Goal: Communication & Community: Ask a question

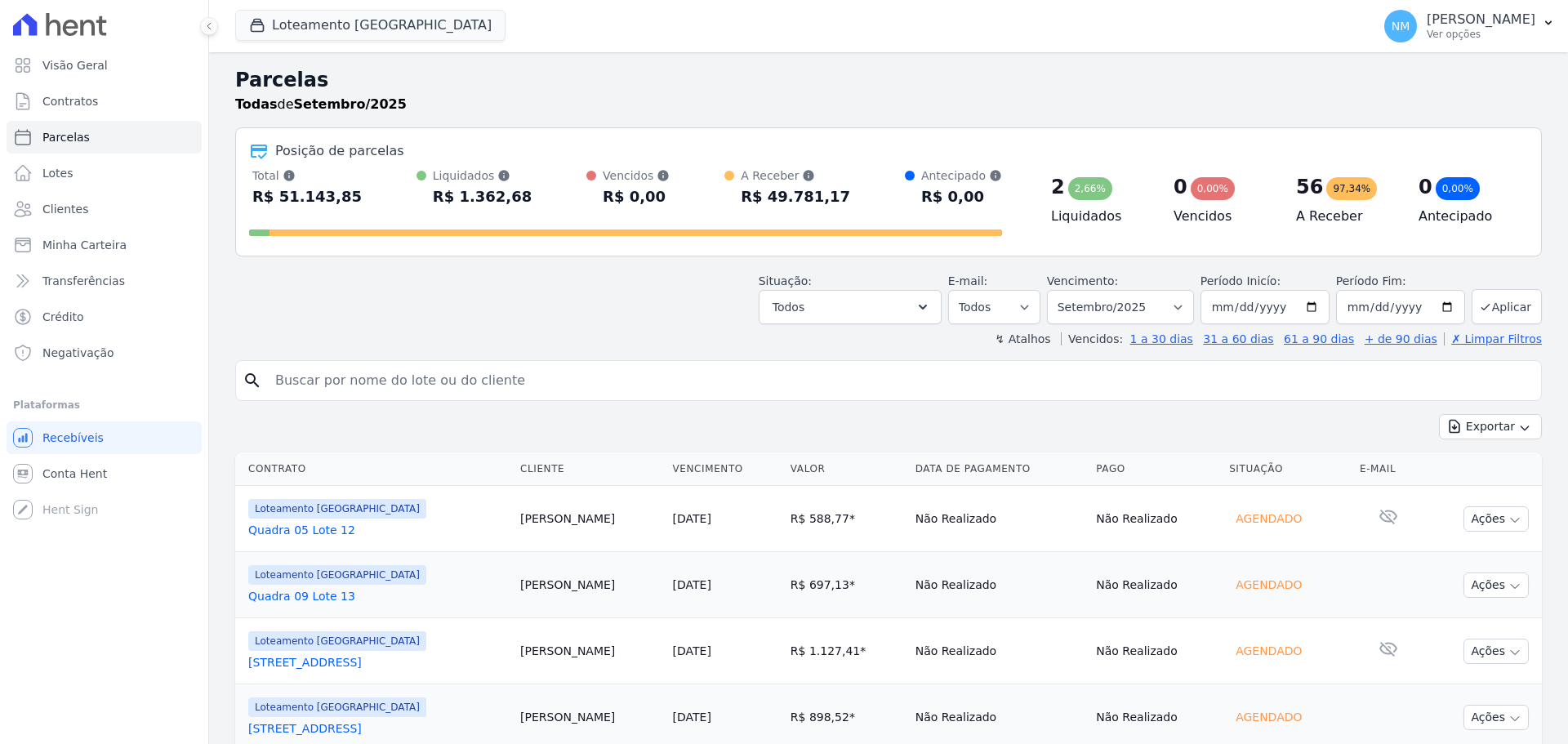
select select
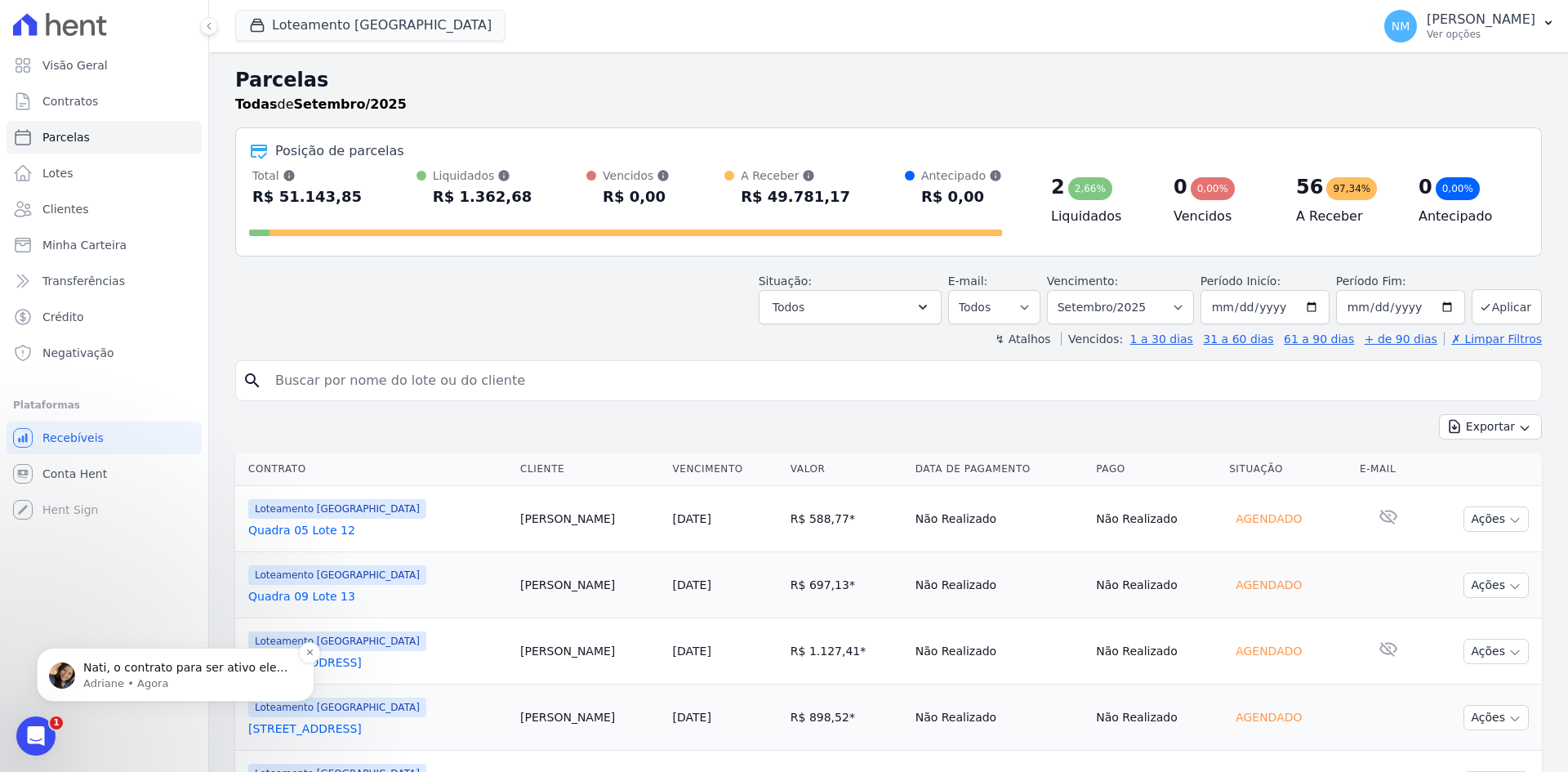
click at [193, 668] on p "Nati, o contrato para ser ativo ele precisa ter regras de cobranças ativas/cria…" at bounding box center [188, 667] width 211 height 16
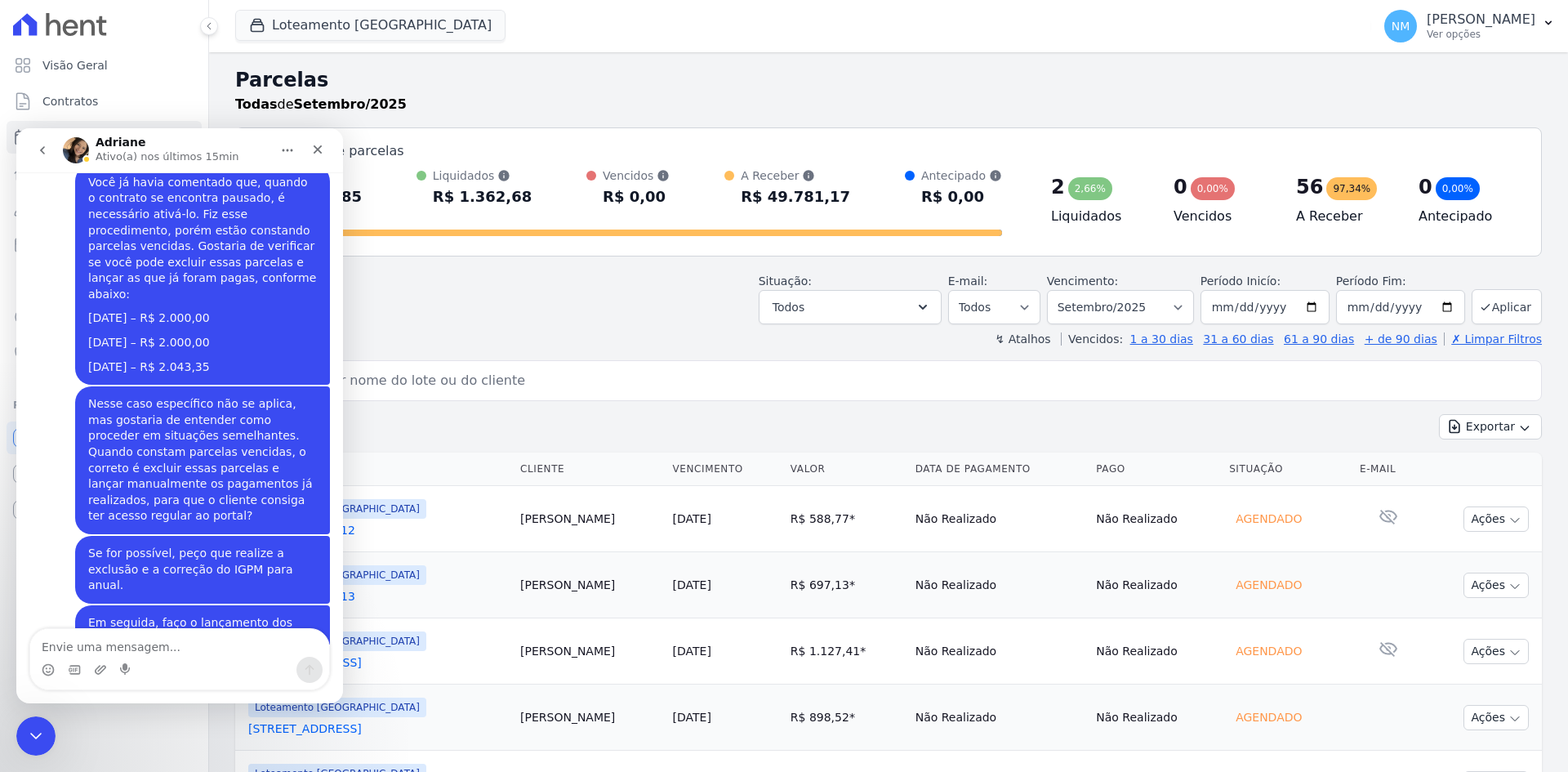
scroll to position [6203, 0]
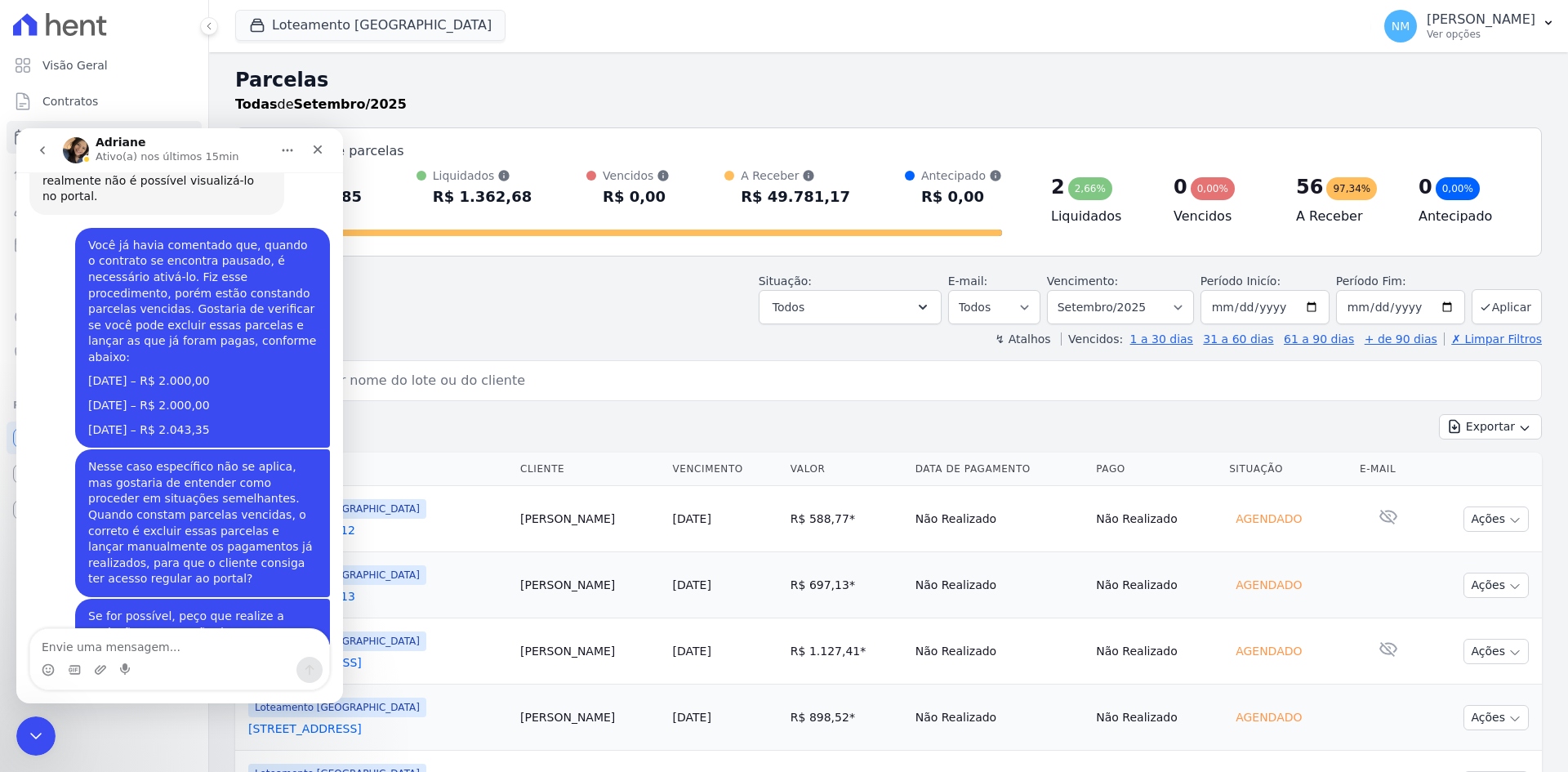
click at [119, 644] on textarea "Envie uma mensagem..." at bounding box center [179, 643] width 299 height 27
click at [163, 648] on textarea "Não precisa descartar" at bounding box center [179, 643] width 299 height 27
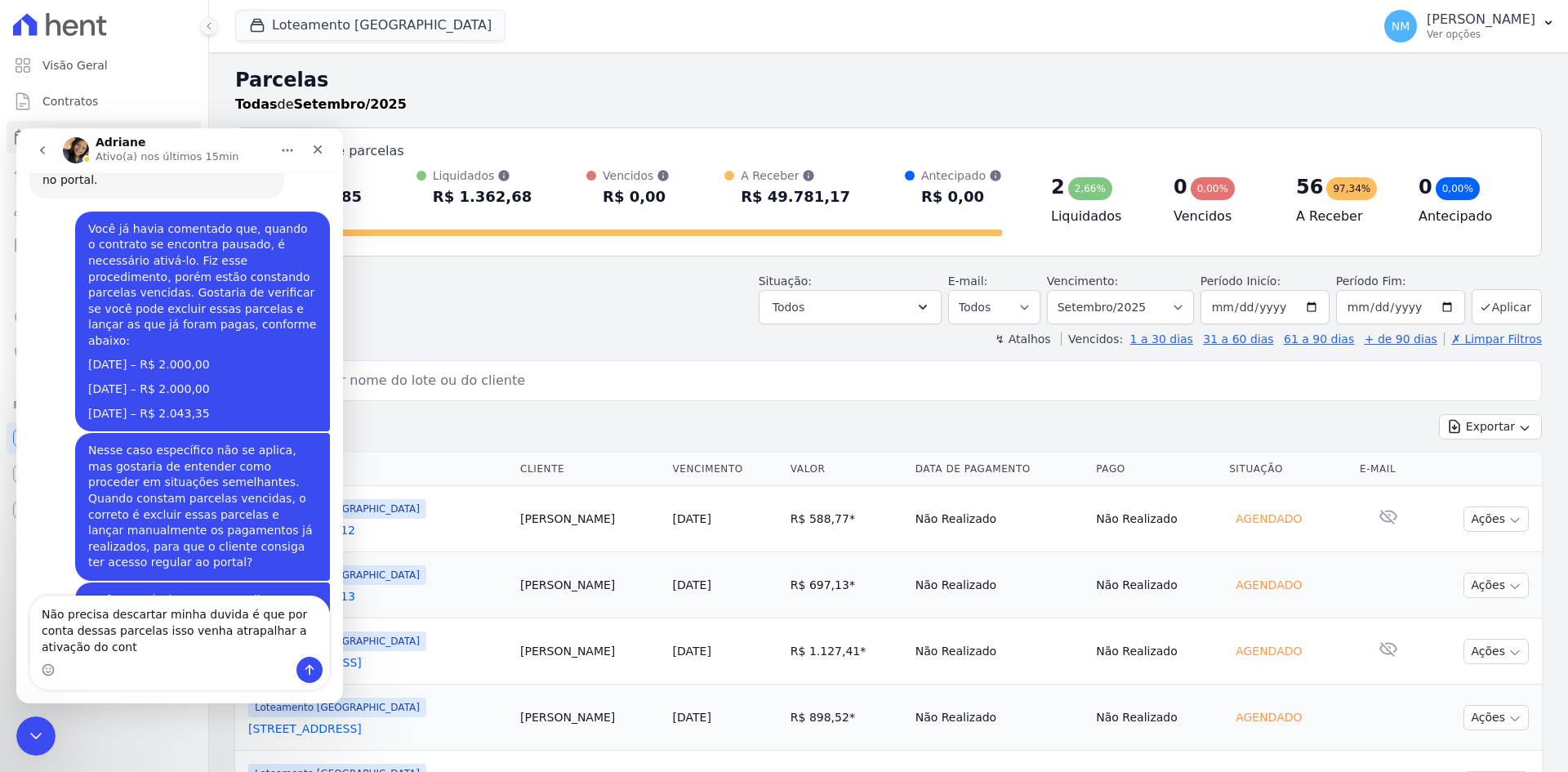
scroll to position [6235, 0]
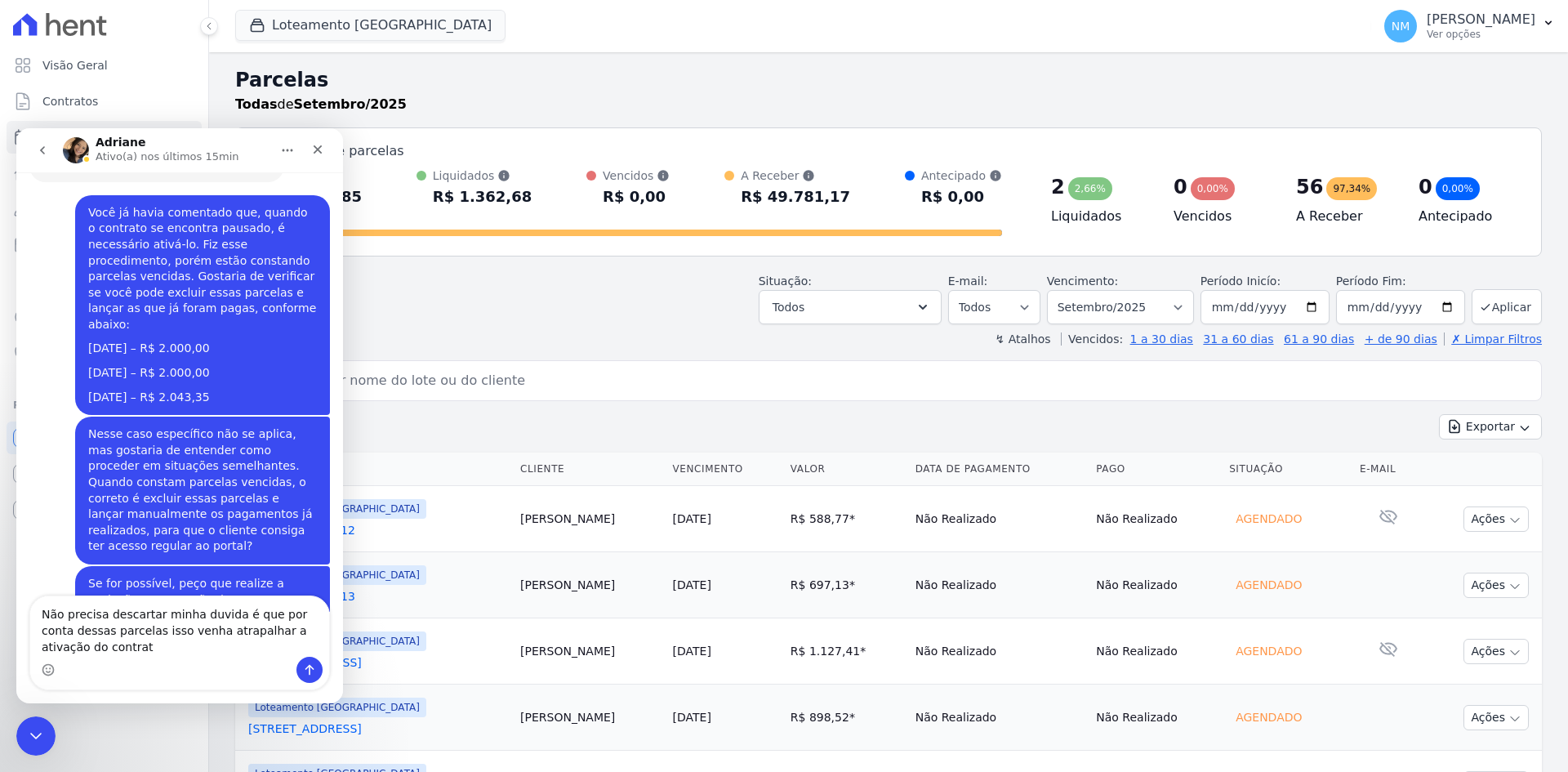
type textarea "Não precisa descartar minha duvida é que por conta dessas parcelas isso venha a…"
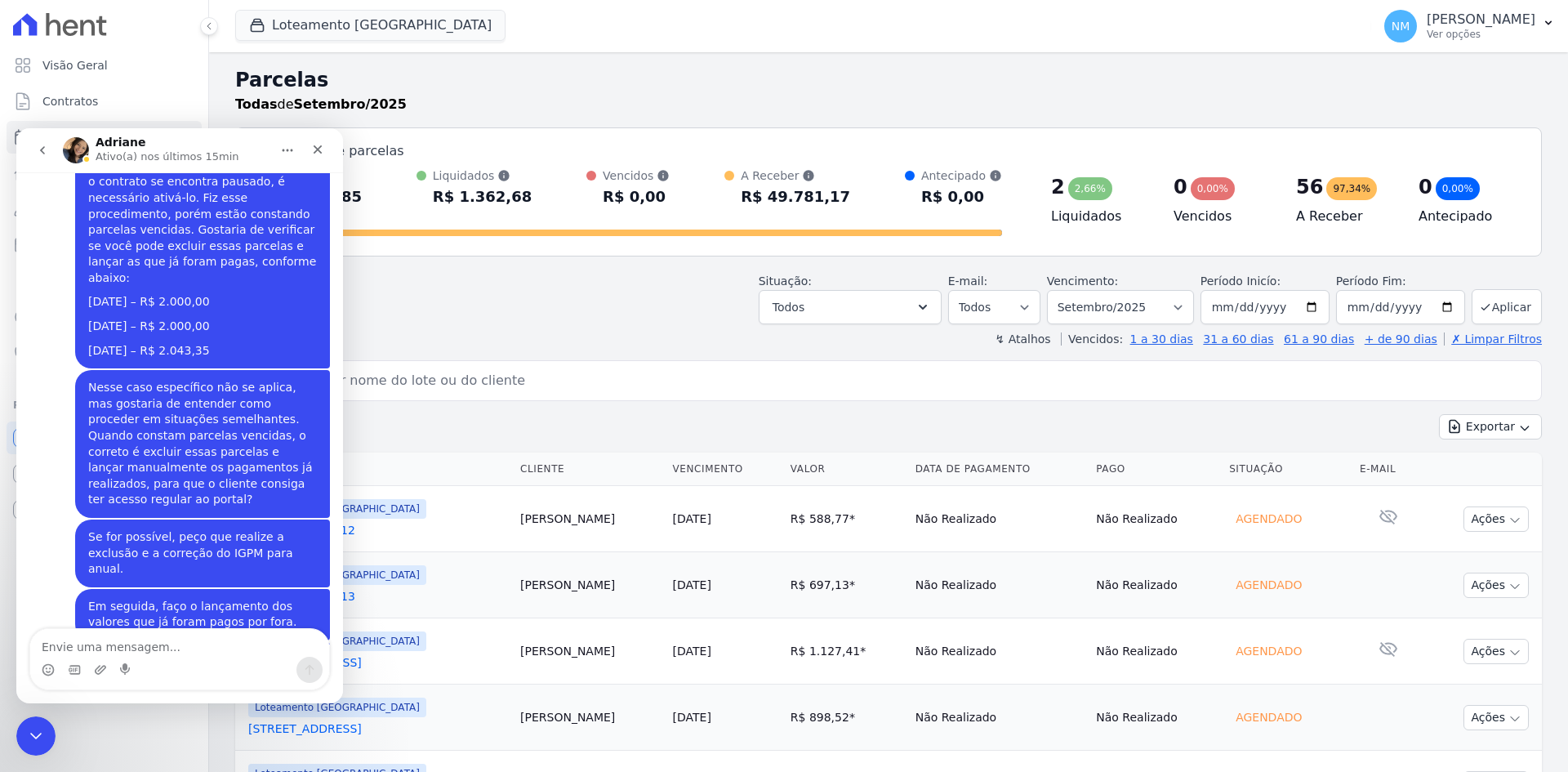
scroll to position [6283, 0]
drag, startPoint x: 34, startPoint y: 732, endPoint x: 28, endPoint y: 721, distance: 12.5
click at [35, 732] on icon "Encerramento do Messenger da Intercom" at bounding box center [33, 733] width 20 height 20
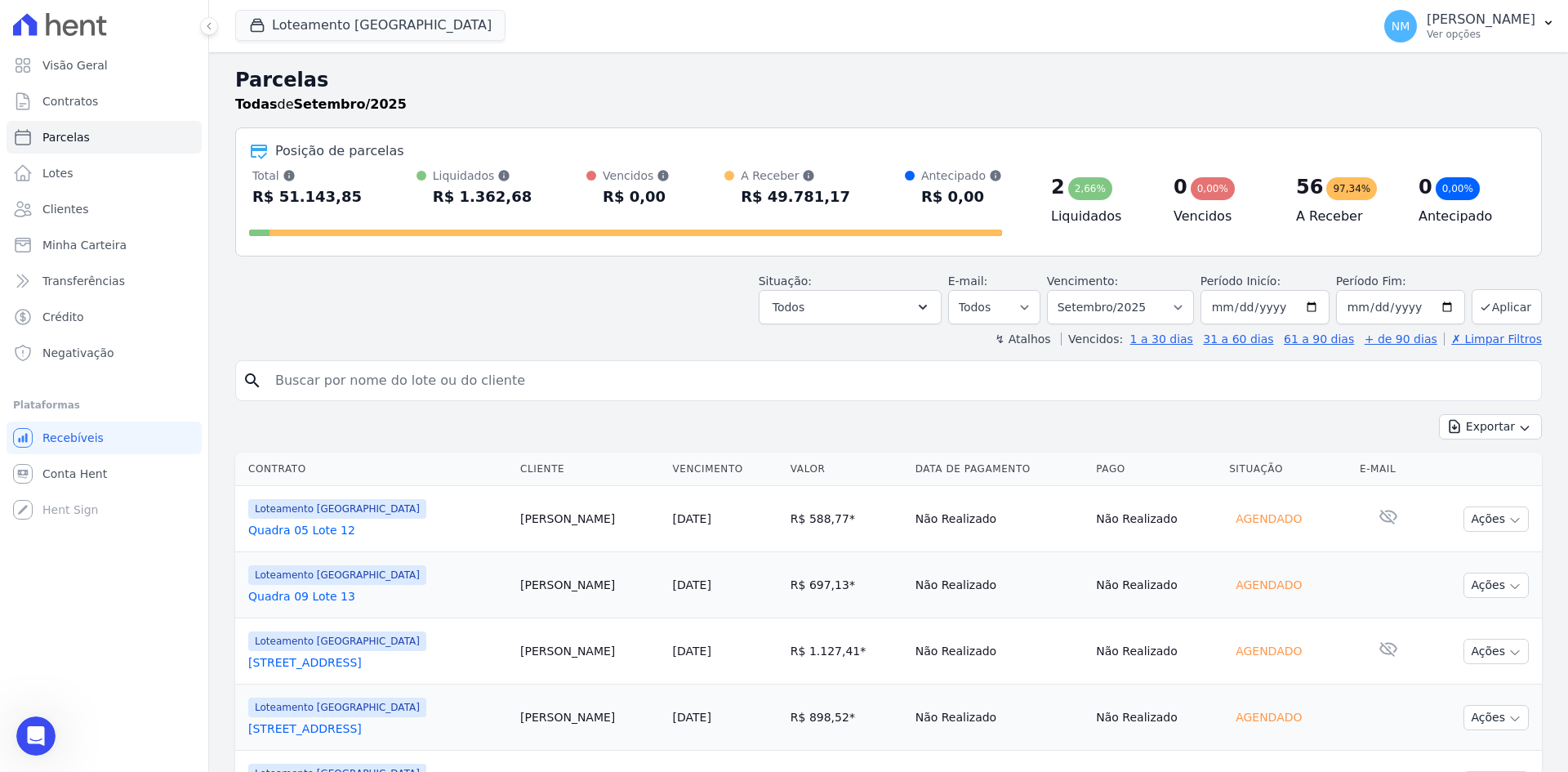
click at [306, 372] on input "search" at bounding box center [900, 381] width 1269 height 33
type input "edvaney"
select select
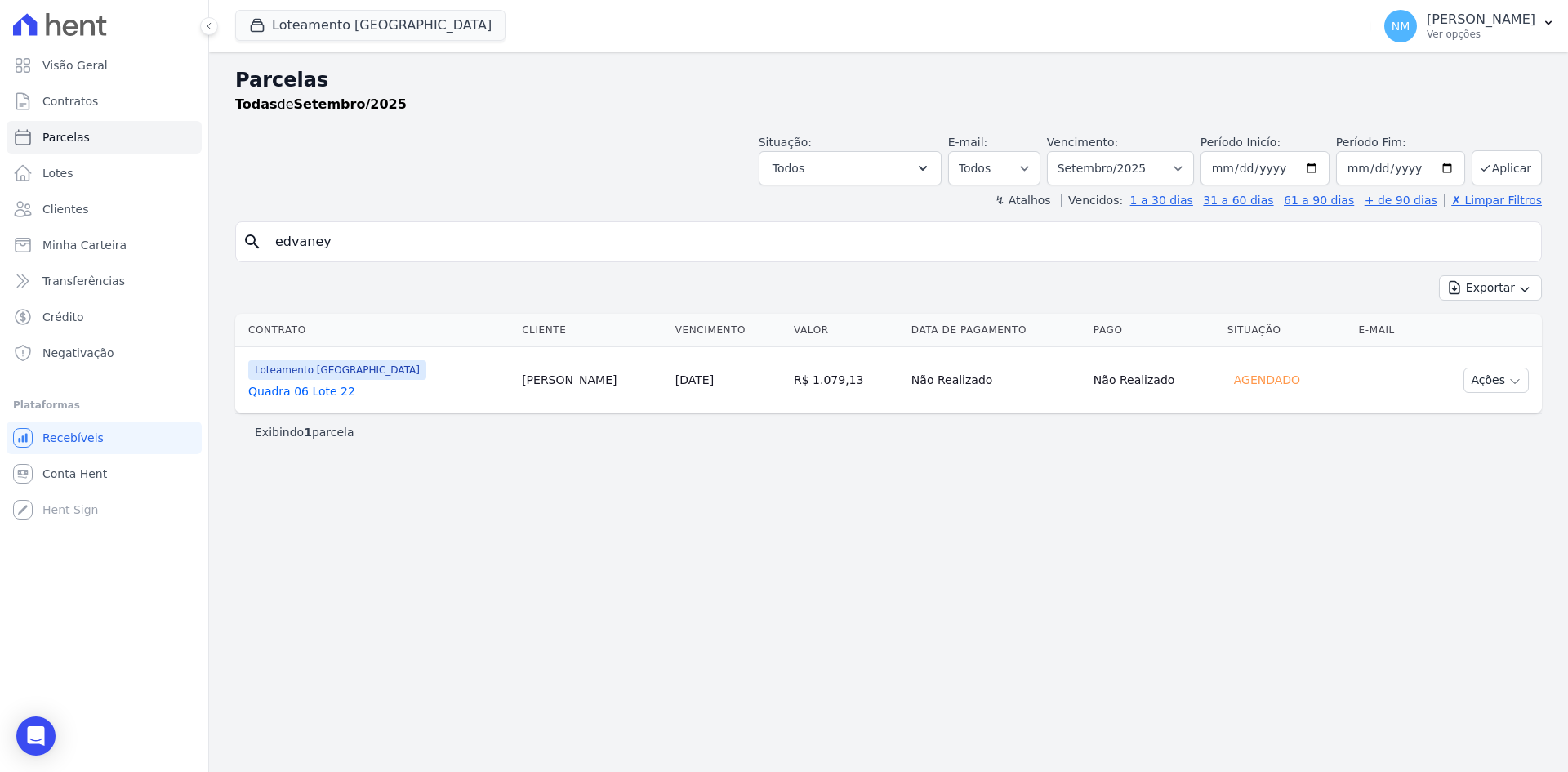
click at [276, 396] on link "Quadra 06 Lote 22" at bounding box center [379, 391] width 261 height 16
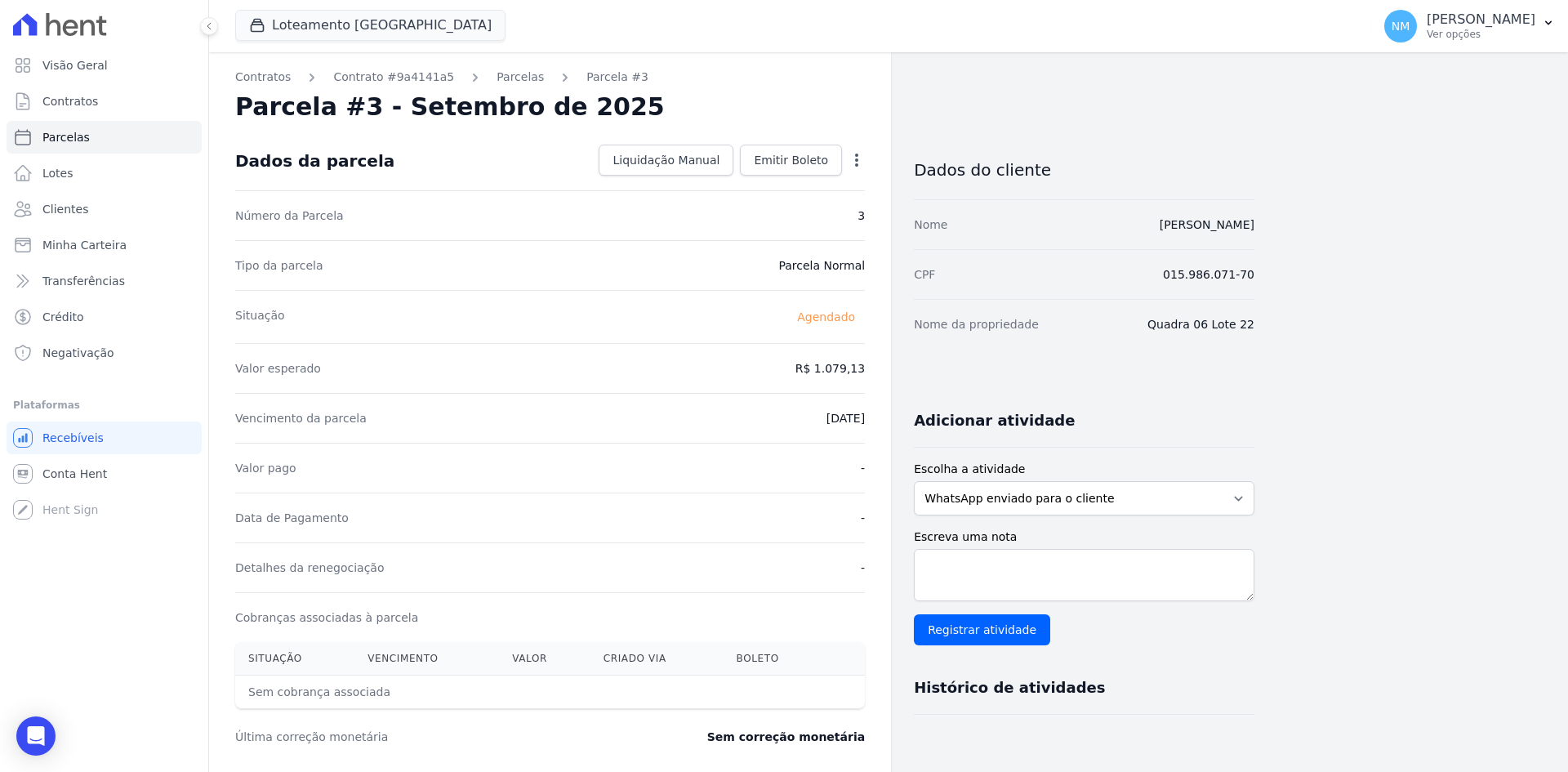
select select
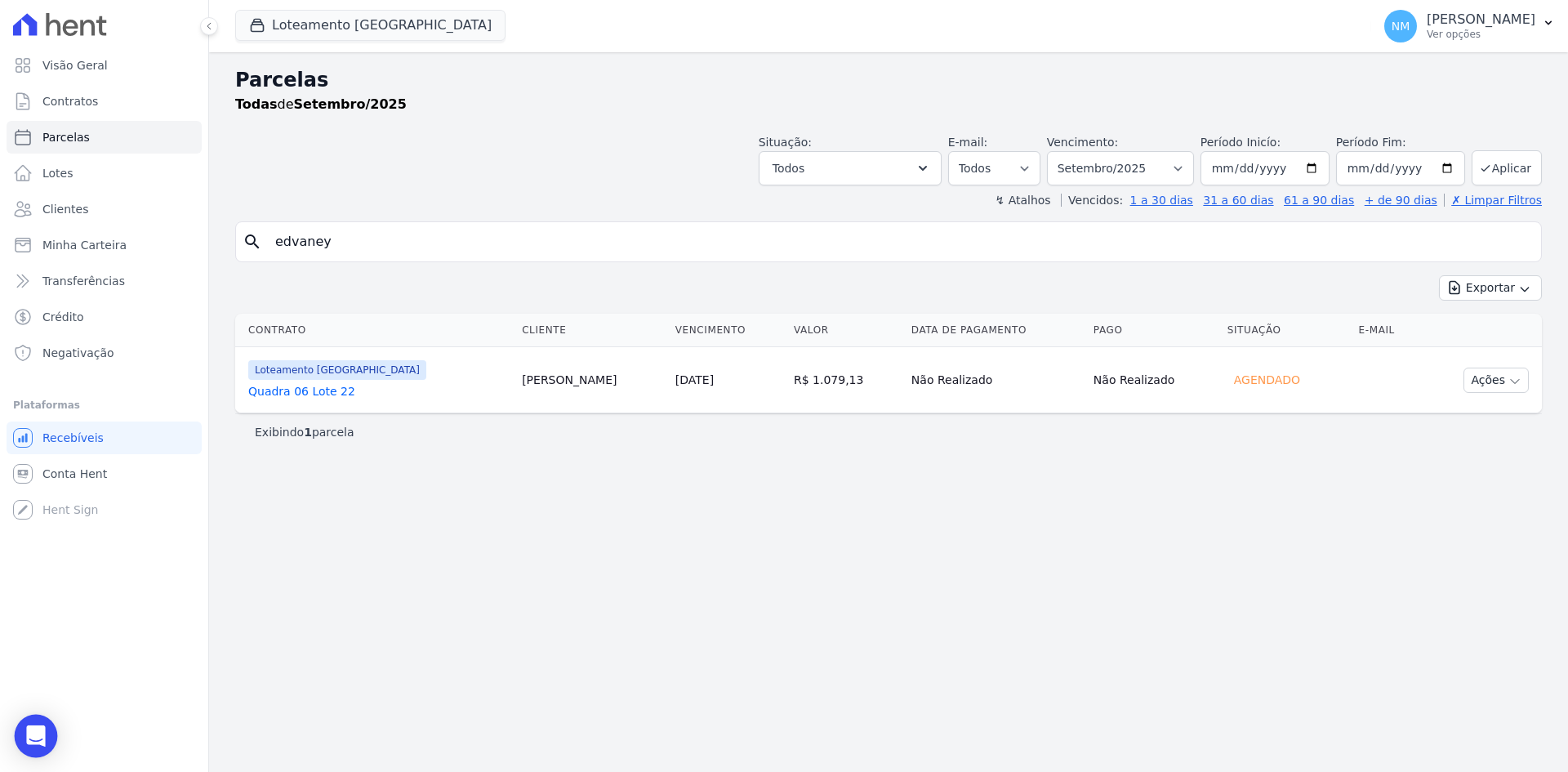
click at [37, 744] on icon "Open Intercom Messenger" at bounding box center [36, 736] width 22 height 22
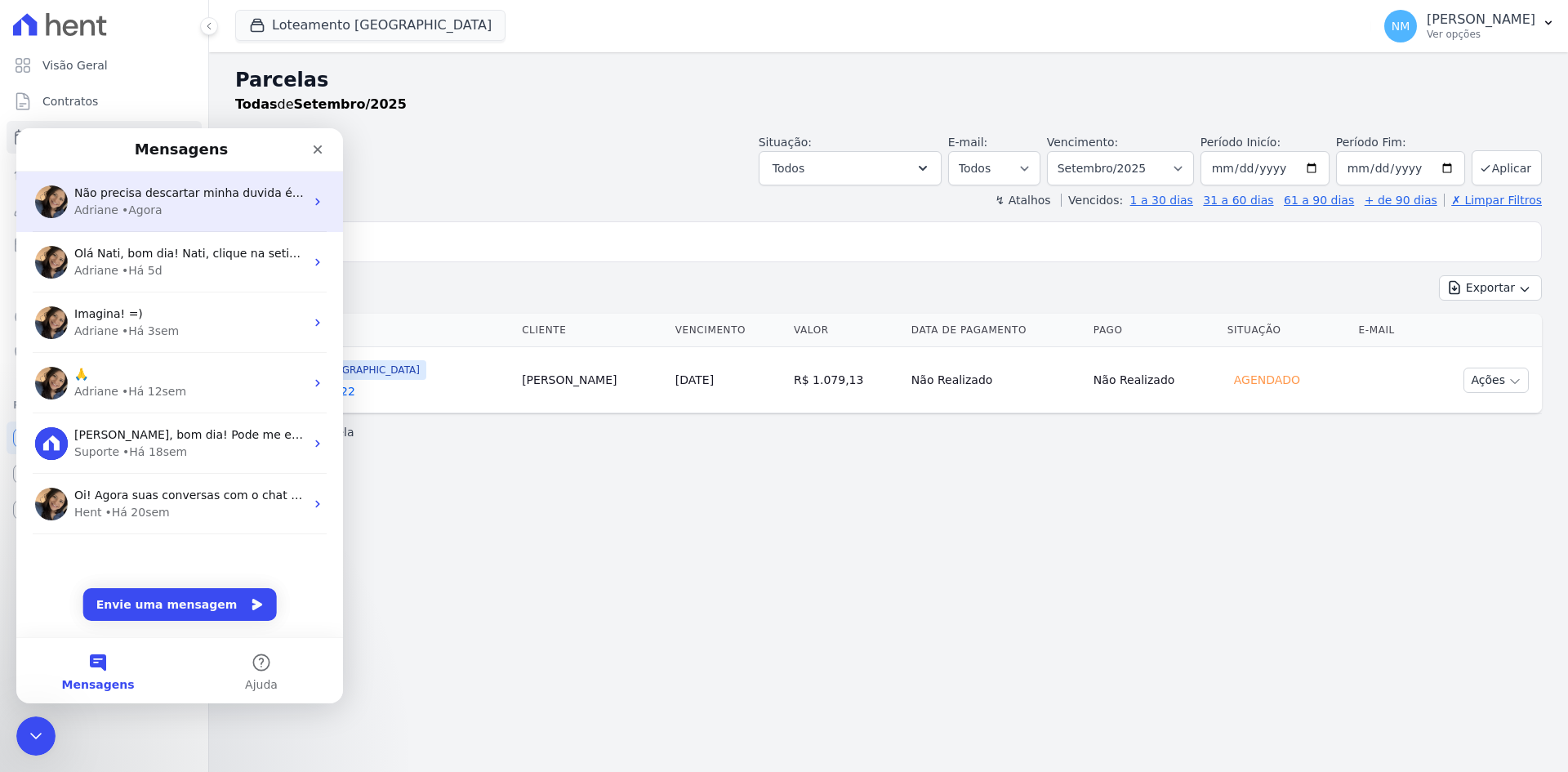
click at [159, 218] on div "Adriane • Agora" at bounding box center [189, 210] width 230 height 17
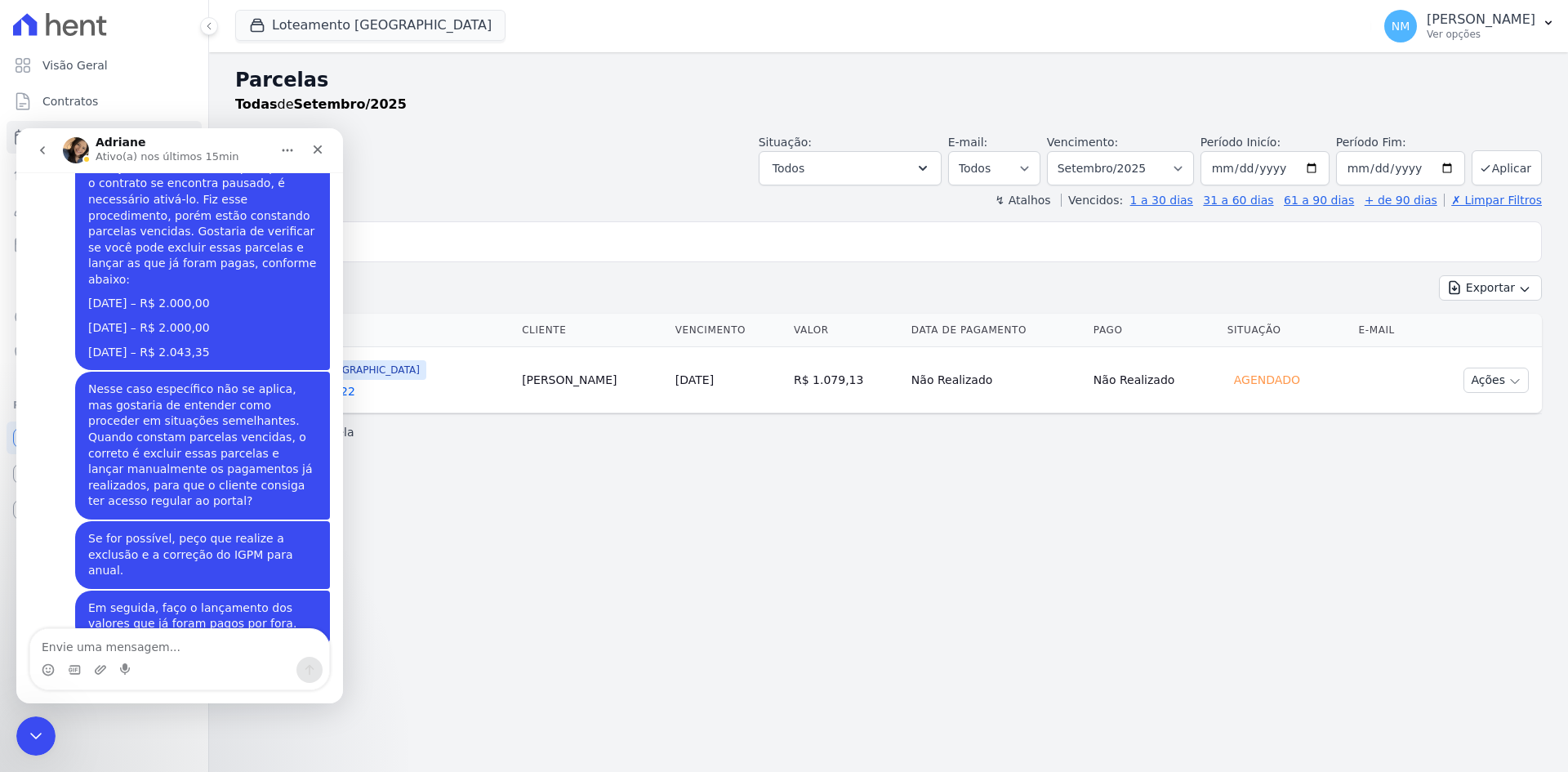
click at [138, 650] on textarea "Envie uma mensagem..." at bounding box center [179, 643] width 299 height 27
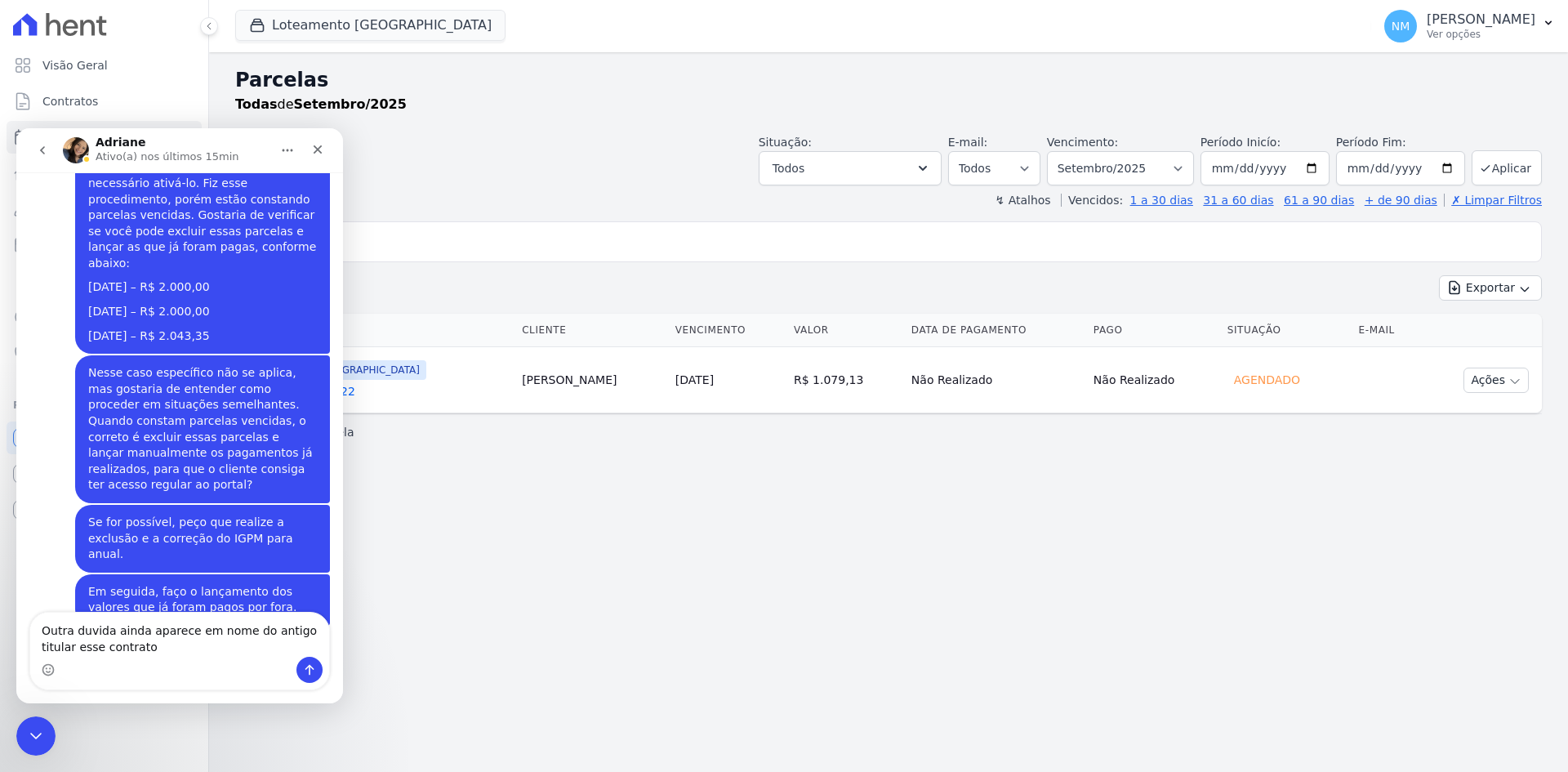
type textarea "Outra duvida ainda aparece em nome do antigo titular esse contrato"
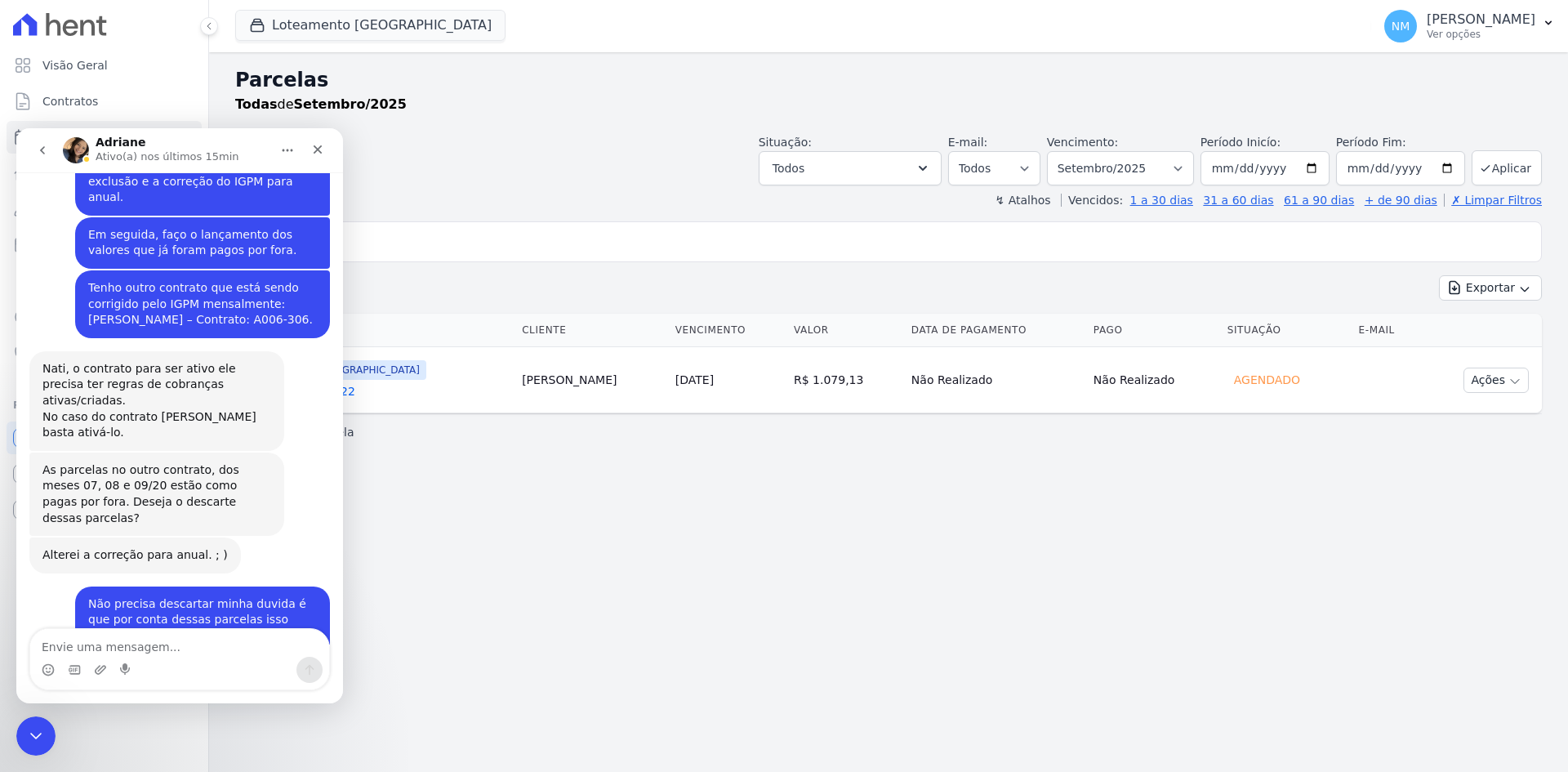
scroll to position [6594, 0]
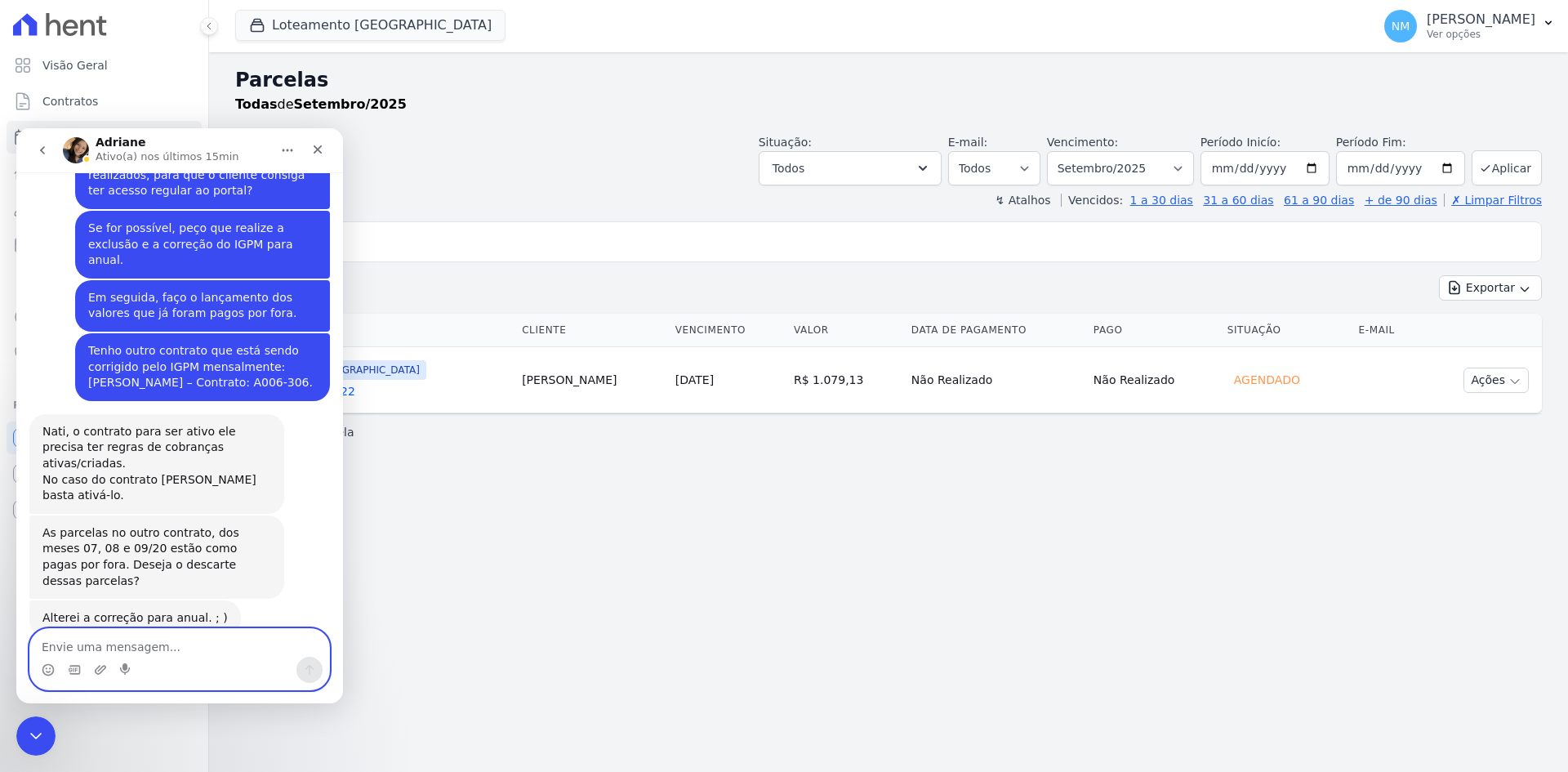
click at [206, 654] on textarea "Envie uma mensagem..." at bounding box center [179, 643] width 299 height 27
paste textarea "Entendi, mas em relação ao nome, será atualizado para o novo titular?"
type textarea "Entendi, mas em relação ao nome, será atualizado para o novo titular?"
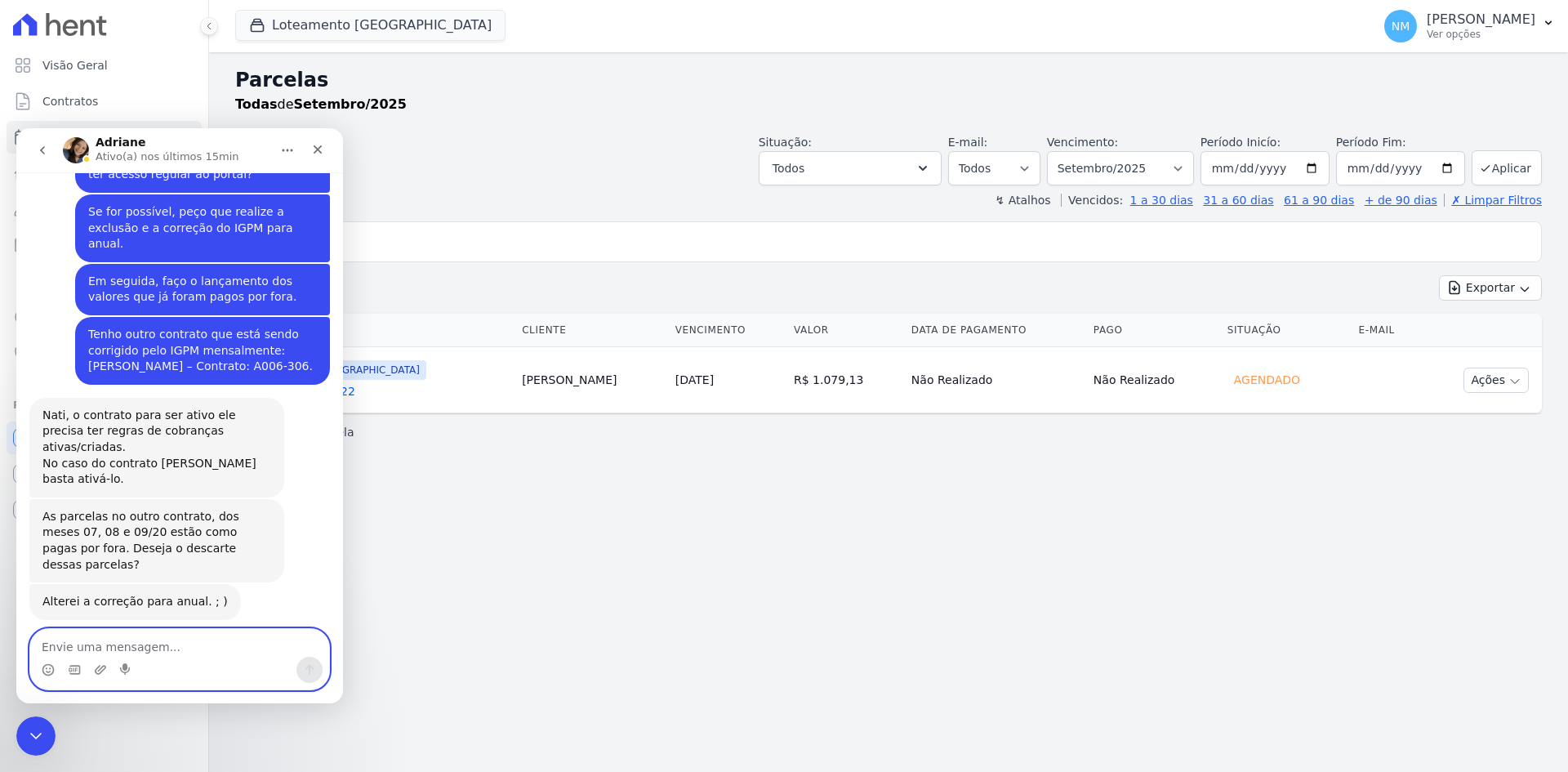
scroll to position [6659, 0]
